Goal: Check status: Check status

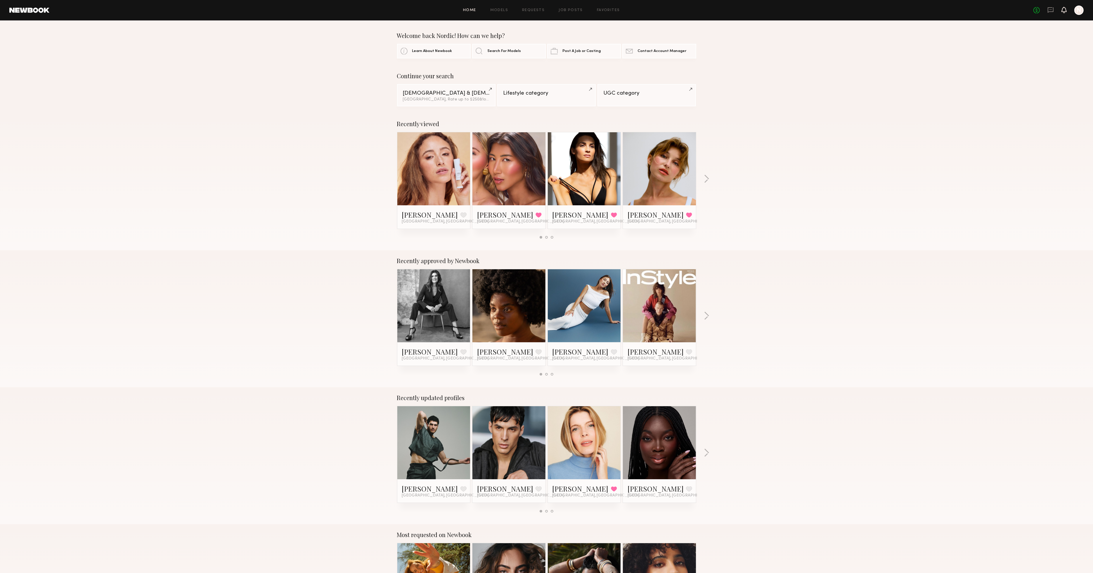
click at [1062, 11] on icon at bounding box center [1064, 10] width 5 height 6
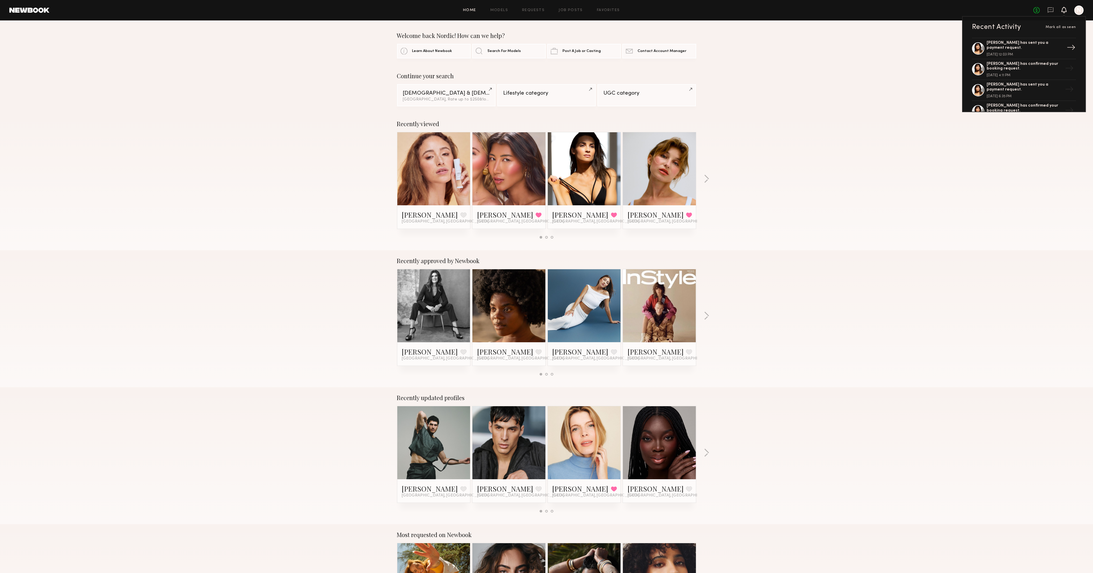
click at [1017, 47] on div "[PERSON_NAME] has sent you a payment request." at bounding box center [1025, 46] width 76 height 10
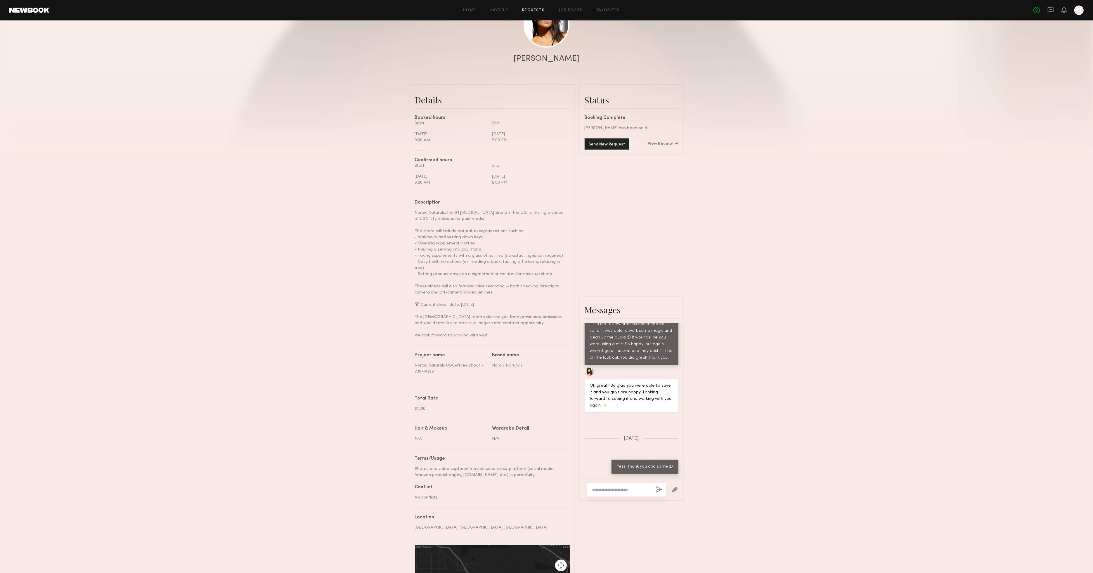
scroll to position [3, 0]
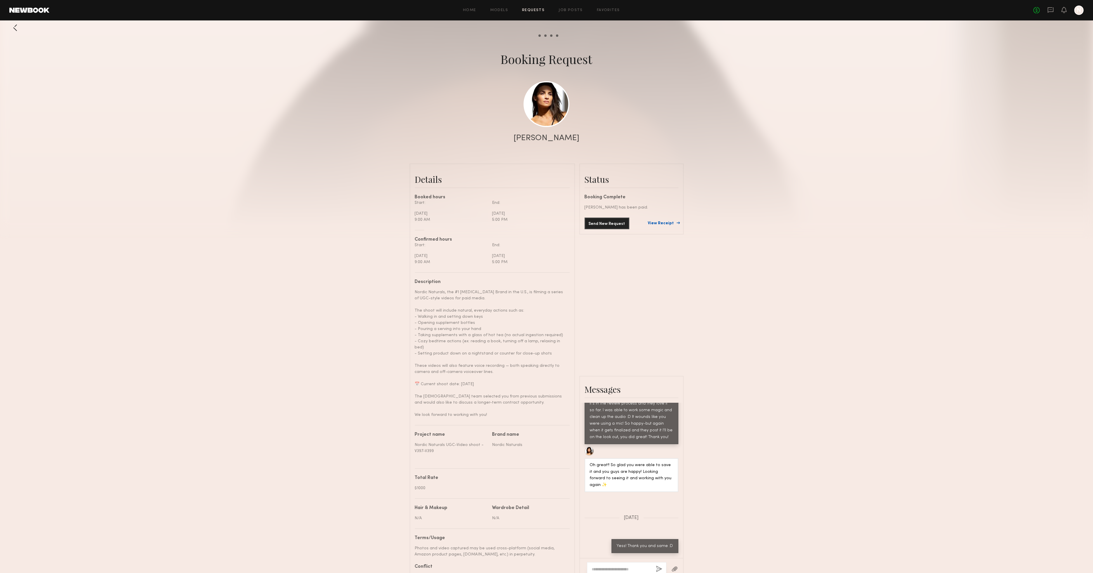
click at [662, 224] on link "View Receipt" at bounding box center [663, 224] width 30 height 4
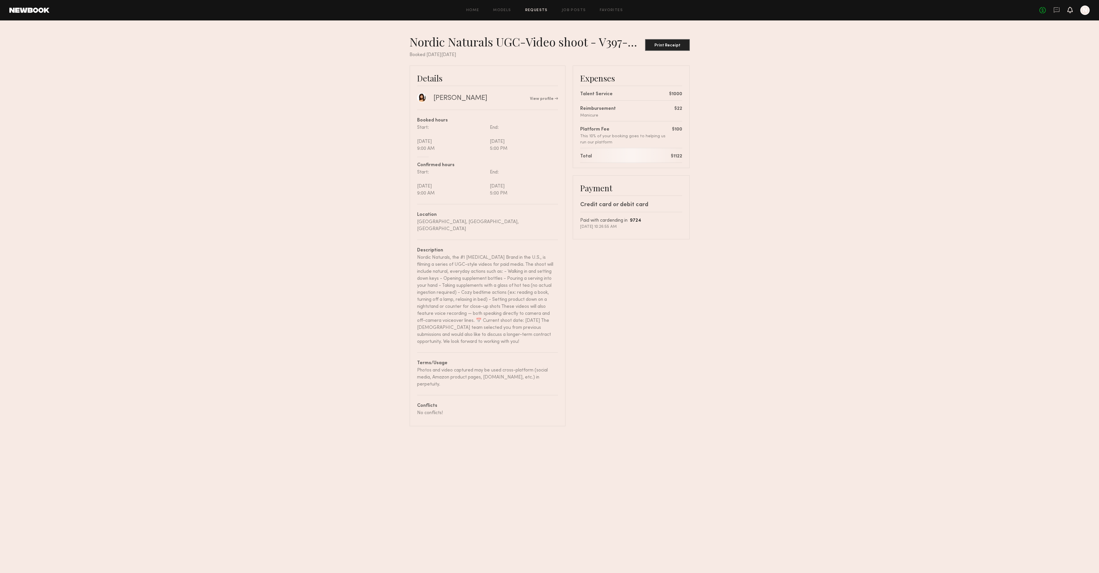
click at [1071, 9] on icon at bounding box center [1070, 10] width 5 height 4
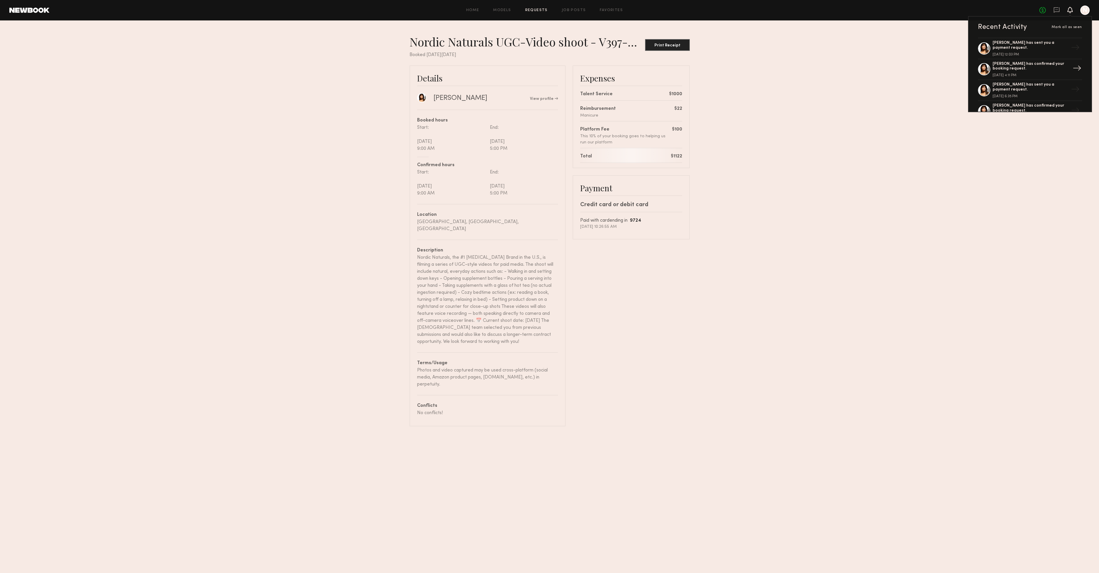
click at [1034, 64] on div "[PERSON_NAME] has confirmed your booking request." at bounding box center [1031, 67] width 76 height 10
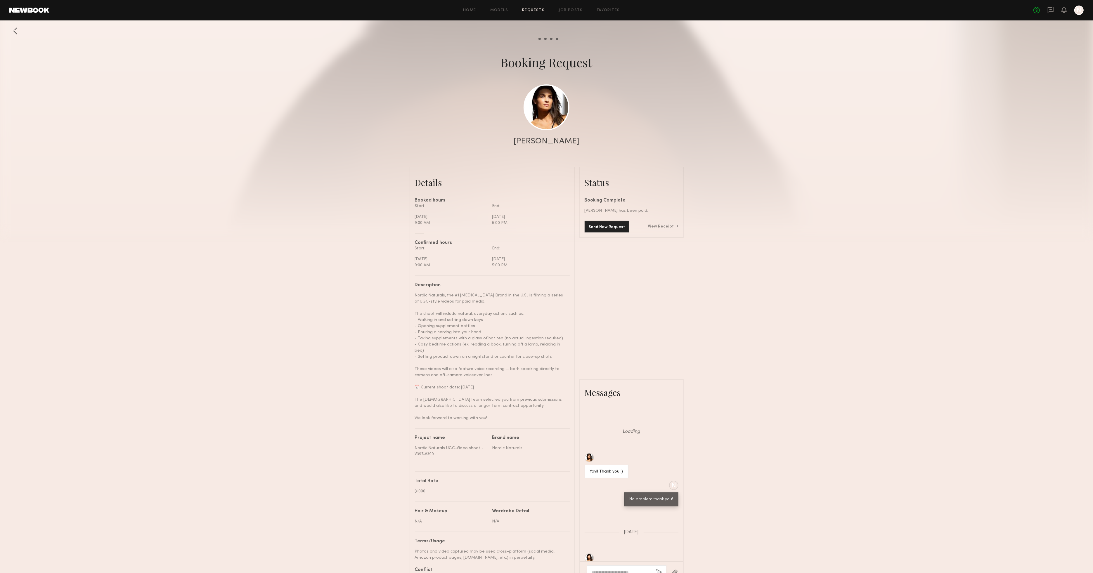
scroll to position [497, 0]
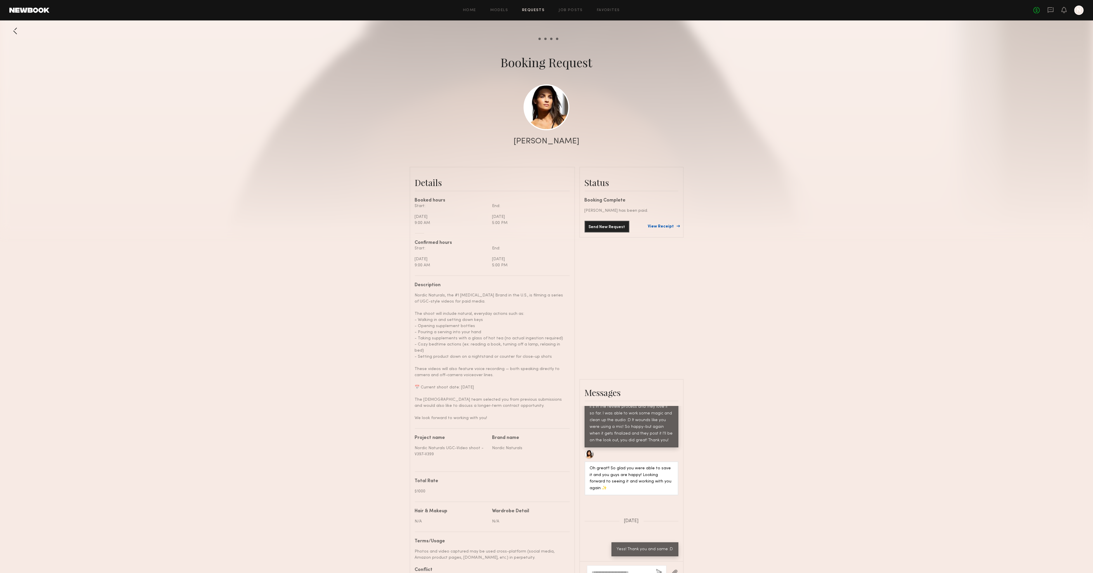
click at [669, 225] on link "View Receipt" at bounding box center [663, 227] width 30 height 4
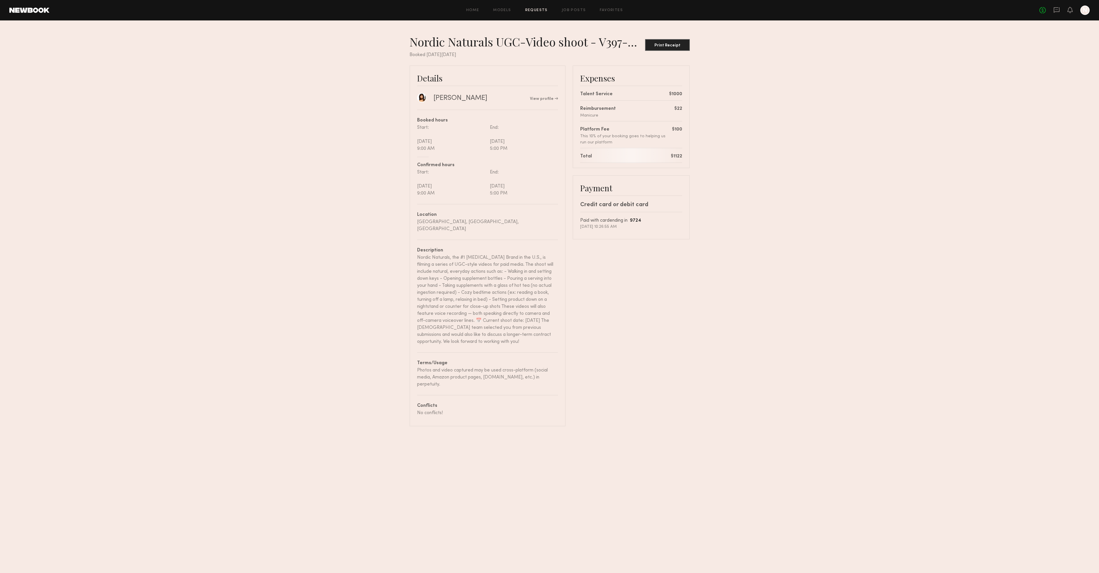
click at [1074, 9] on div "No fees up to $5,000 N" at bounding box center [1064, 10] width 50 height 9
click at [1072, 10] on icon at bounding box center [1070, 10] width 5 height 4
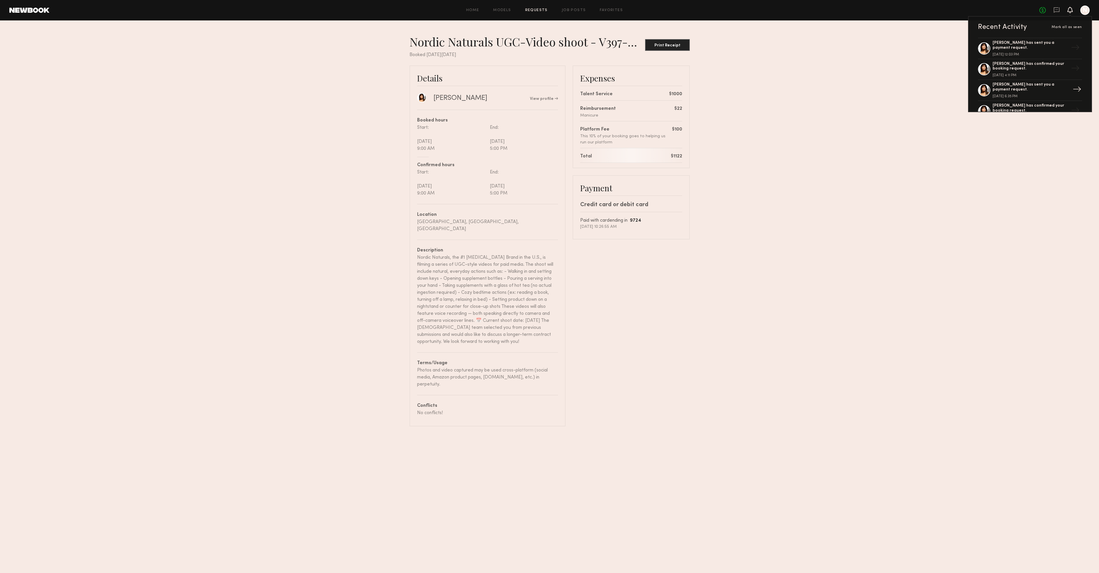
click at [1031, 83] on div "[PERSON_NAME] has sent you a payment request." at bounding box center [1031, 87] width 76 height 10
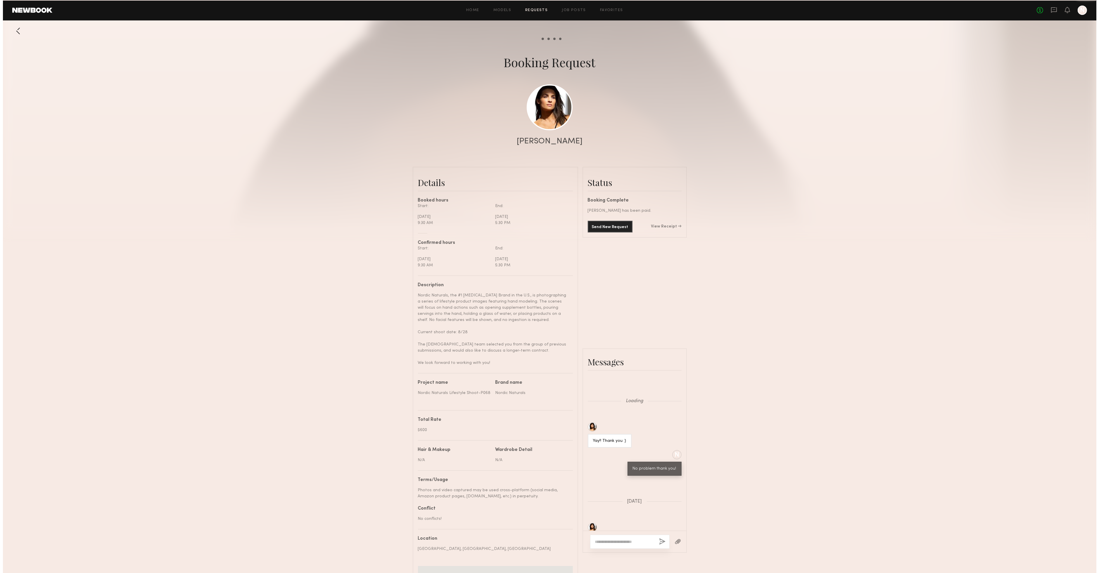
scroll to position [497, 0]
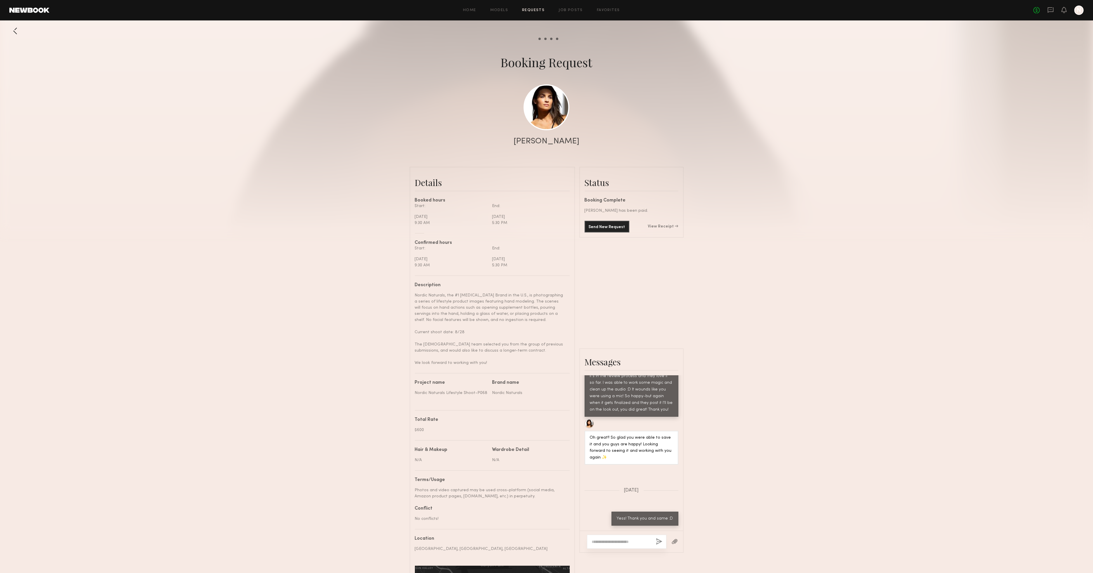
click at [666, 224] on div "Send New Request View Receipt" at bounding box center [632, 227] width 94 height 12
click at [666, 225] on link "View Receipt" at bounding box center [663, 227] width 30 height 4
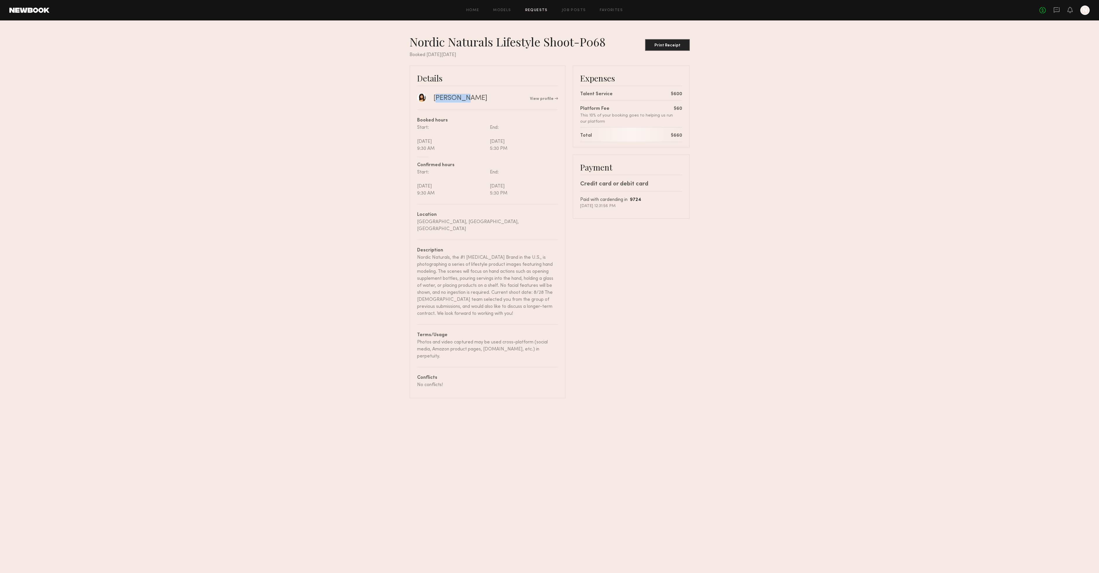
drag, startPoint x: 460, startPoint y: 97, endPoint x: 434, endPoint y: 98, distance: 25.7
click at [434, 98] on div "[PERSON_NAME]" at bounding box center [453, 97] width 72 height 9
copy div "[PERSON_NAME]"
